Goal: Task Accomplishment & Management: Manage account settings

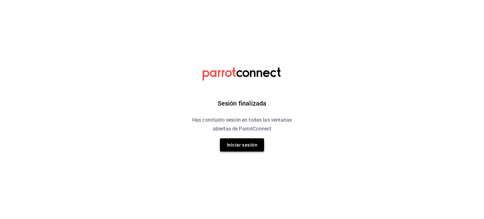
click at [240, 143] on button "Iniciar sesión" at bounding box center [242, 144] width 44 height 13
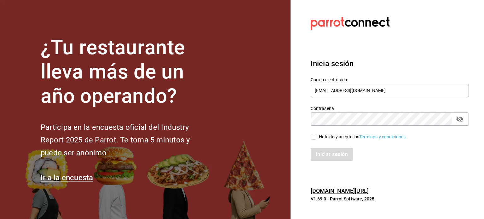
click at [314, 136] on input "He leído y acepto los Términos y condiciones." at bounding box center [314, 137] width 6 height 6
checkbox input "true"
click at [316, 152] on button "Iniciar sesión" at bounding box center [332, 154] width 43 height 13
